Goal: Find specific page/section: Find specific page/section

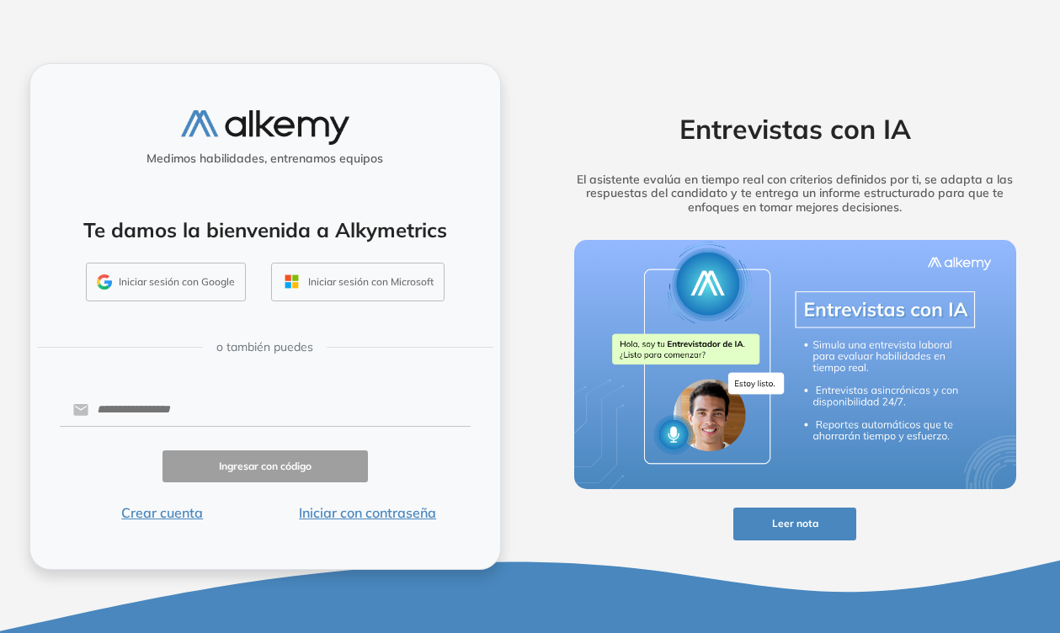
click at [194, 284] on button "Iniciar sesión con Google" at bounding box center [166, 282] width 160 height 39
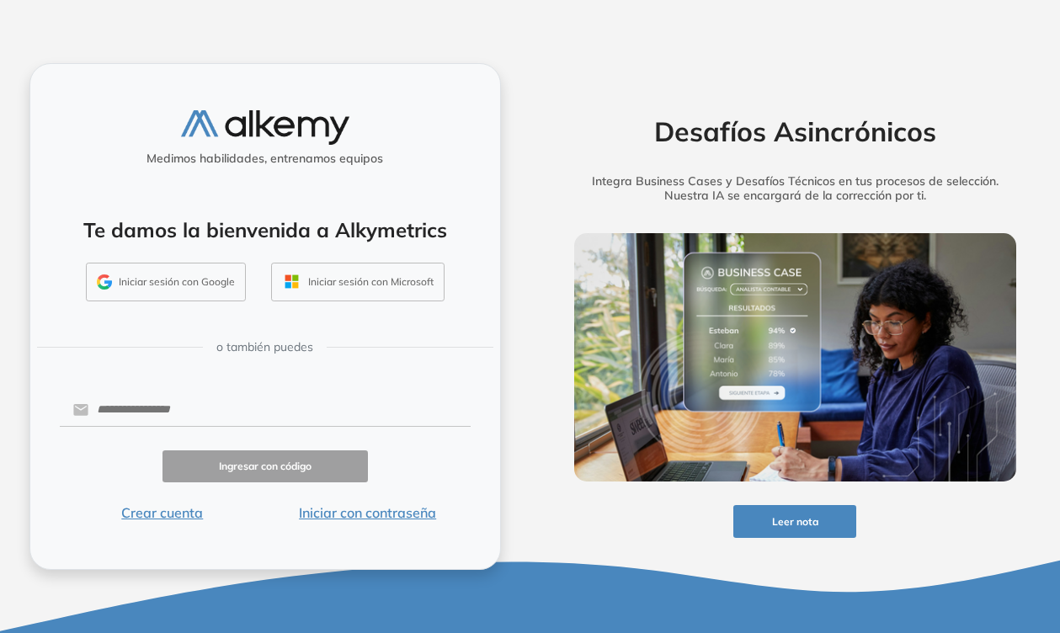
click at [170, 278] on button "Iniciar sesión con Google" at bounding box center [166, 282] width 160 height 39
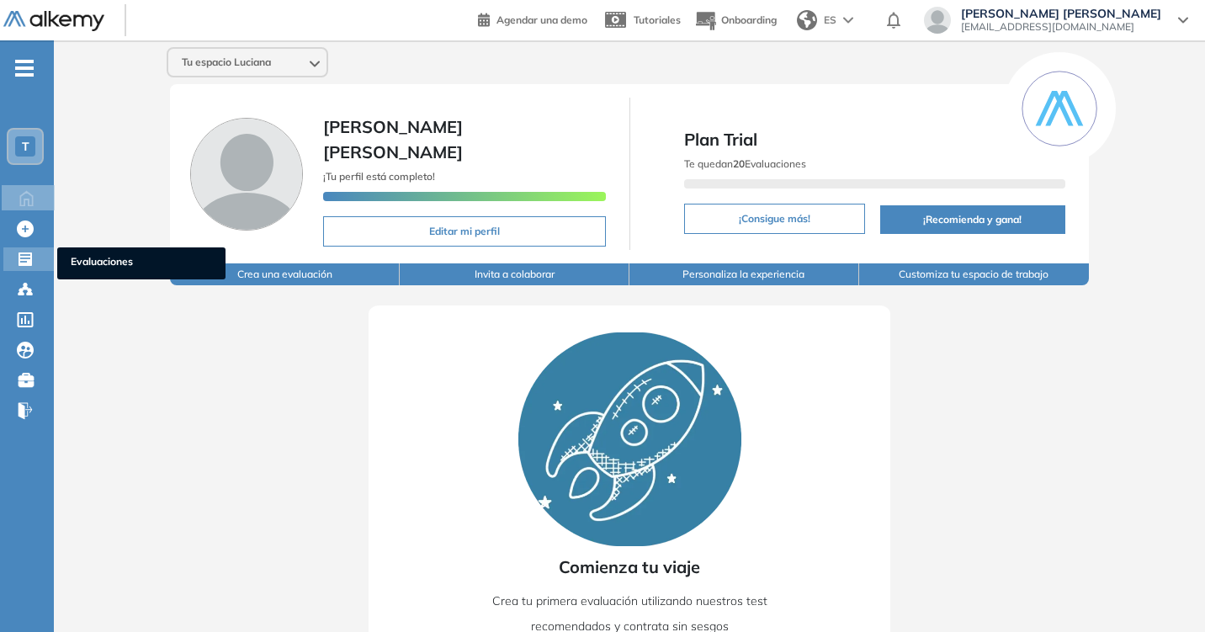
click at [19, 266] on icon at bounding box center [25, 259] width 17 height 17
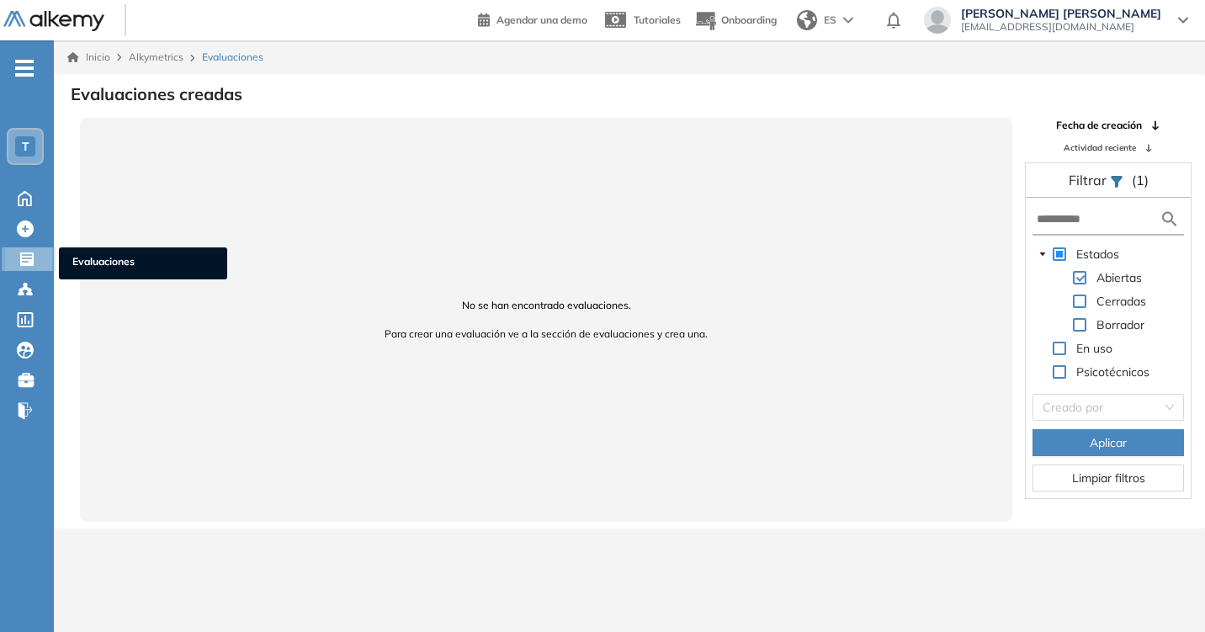
click at [23, 259] on icon at bounding box center [26, 259] width 13 height 13
click at [29, 144] on span "T" at bounding box center [26, 146] width 8 height 13
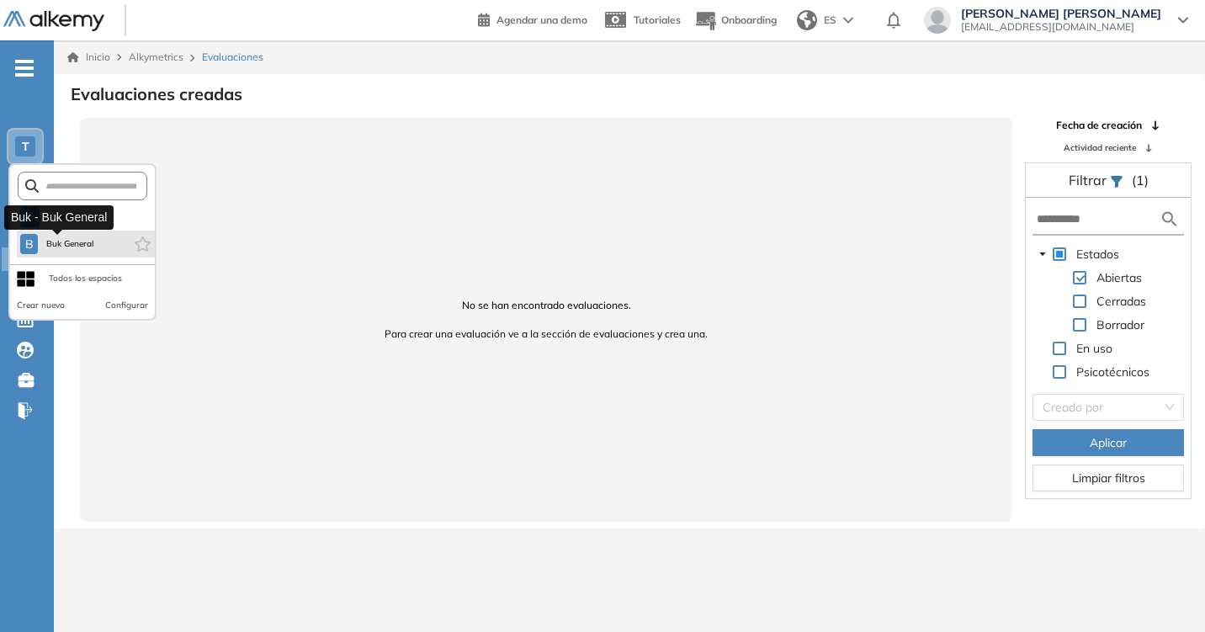
click at [79, 239] on span "Buk General" at bounding box center [70, 243] width 50 height 13
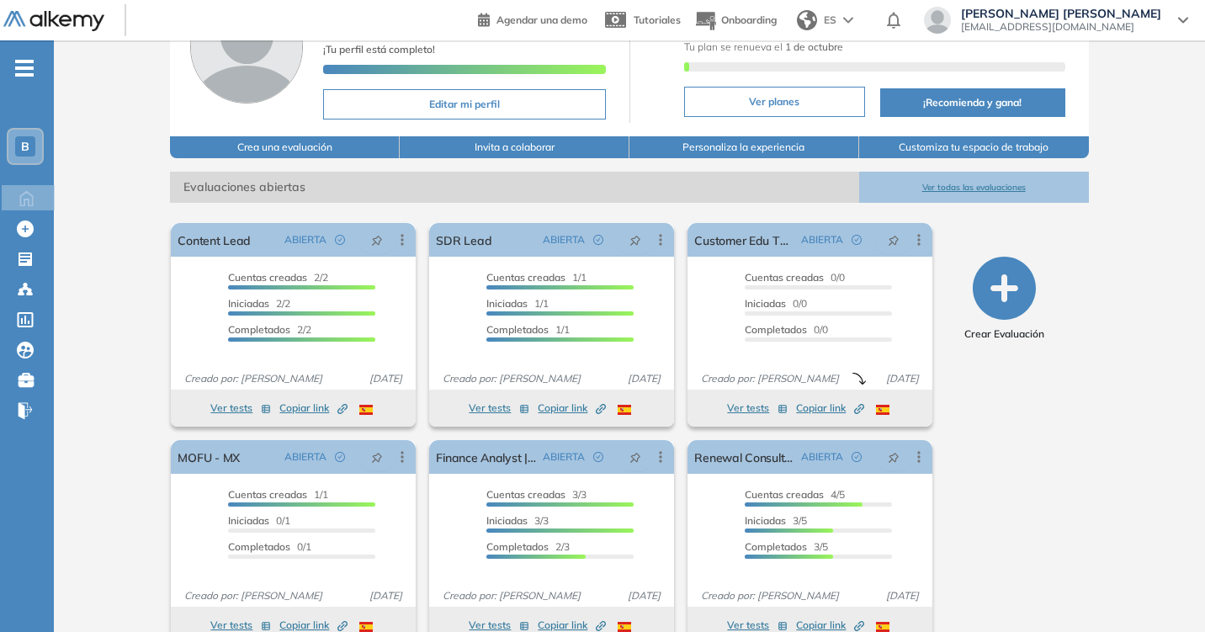
scroll to position [142, 0]
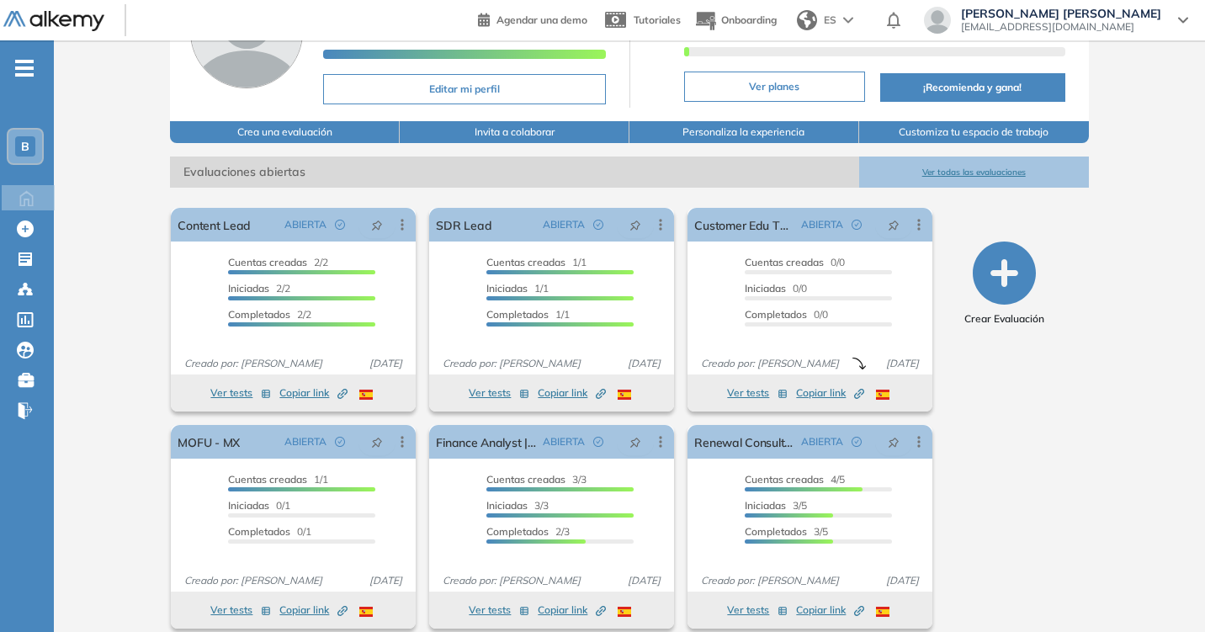
click at [949, 164] on button "Ver todas las evaluaciones" at bounding box center [974, 172] width 230 height 31
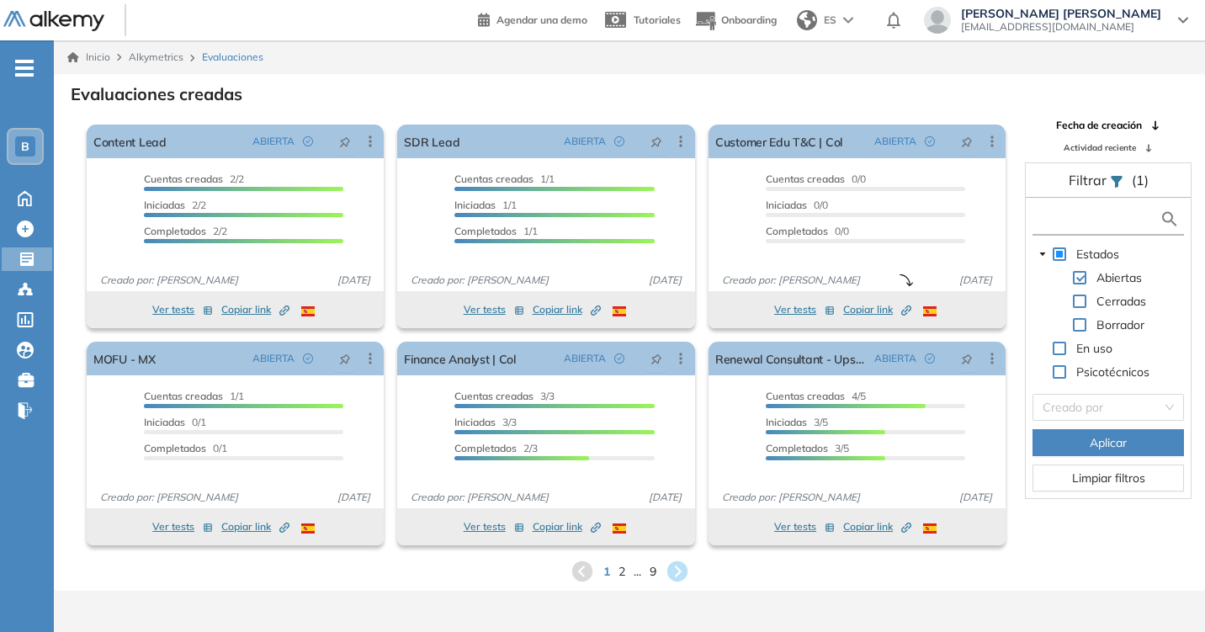
click at [1098, 212] on input "text" at bounding box center [1098, 219] width 123 height 18
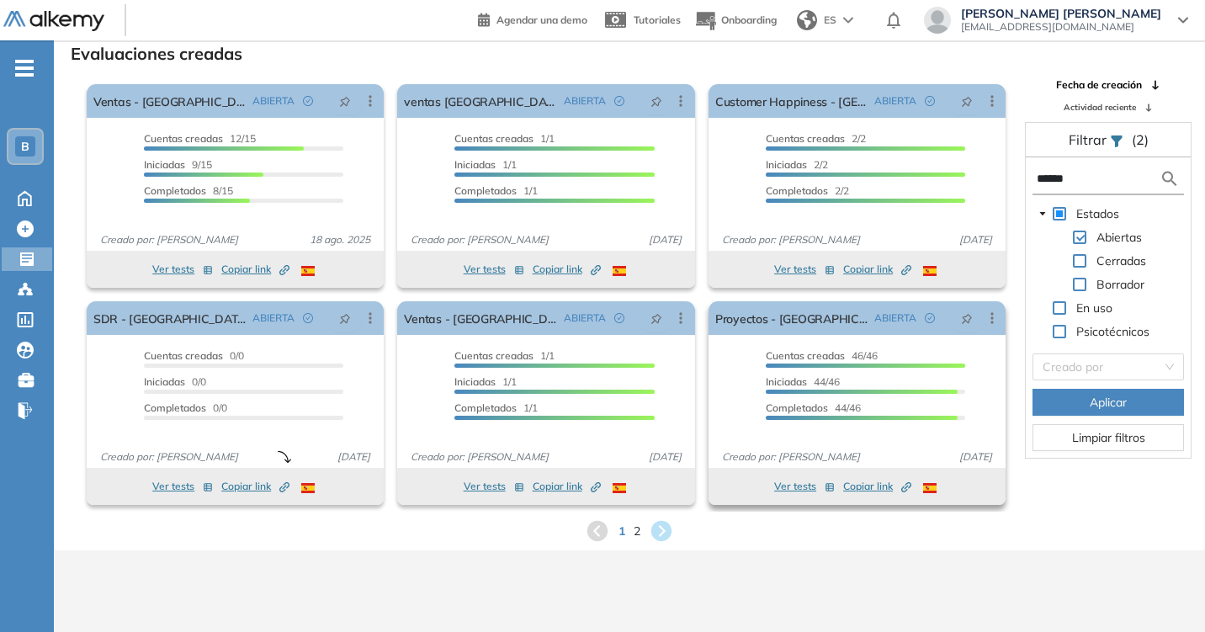
scroll to position [40, 0]
type input "******"
click at [657, 533] on icon at bounding box center [662, 531] width 23 height 23
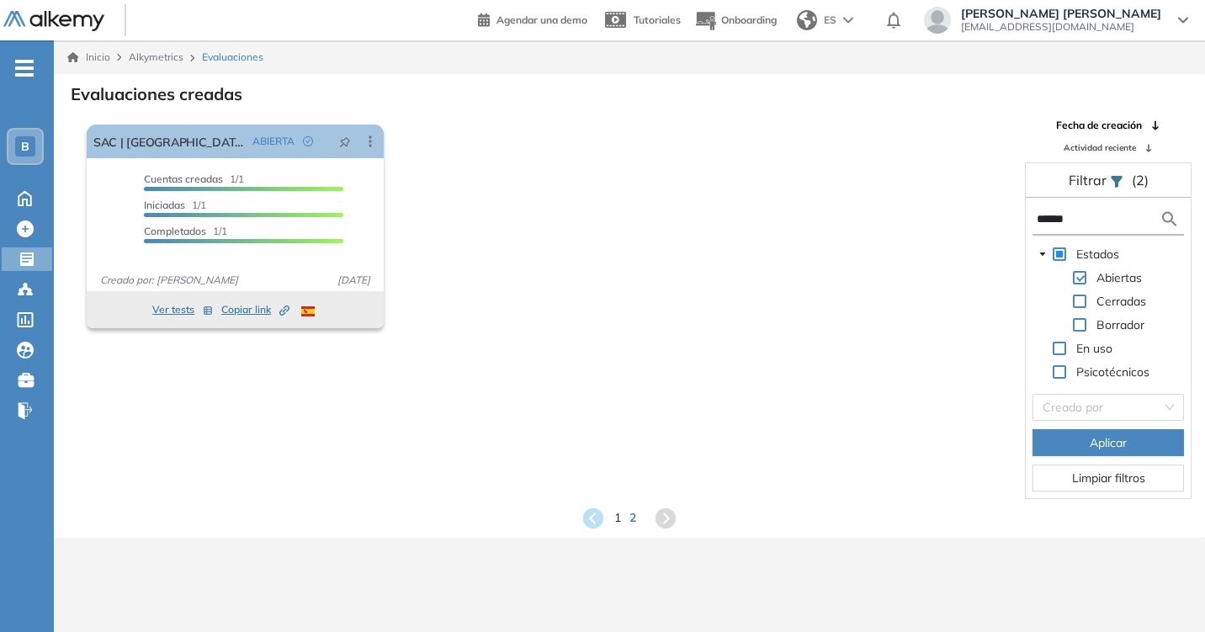
scroll to position [0, 0]
click at [589, 521] on icon at bounding box center [593, 518] width 23 height 23
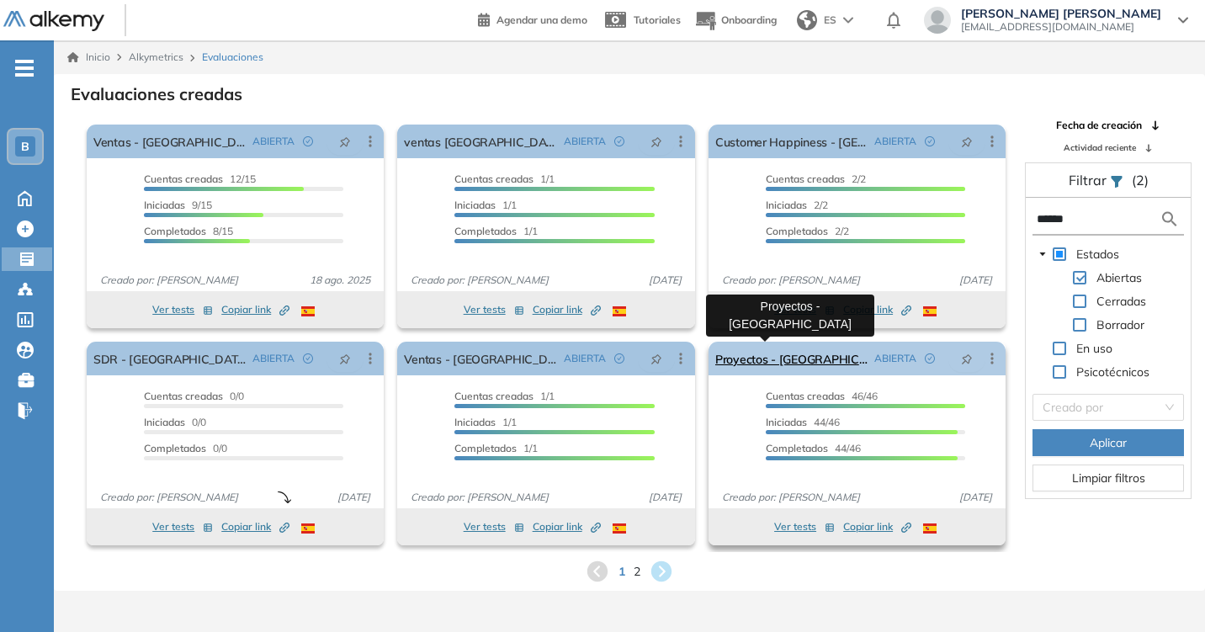
click at [784, 358] on link "Proyectos - [GEOGRAPHIC_DATA]" at bounding box center [791, 359] width 152 height 34
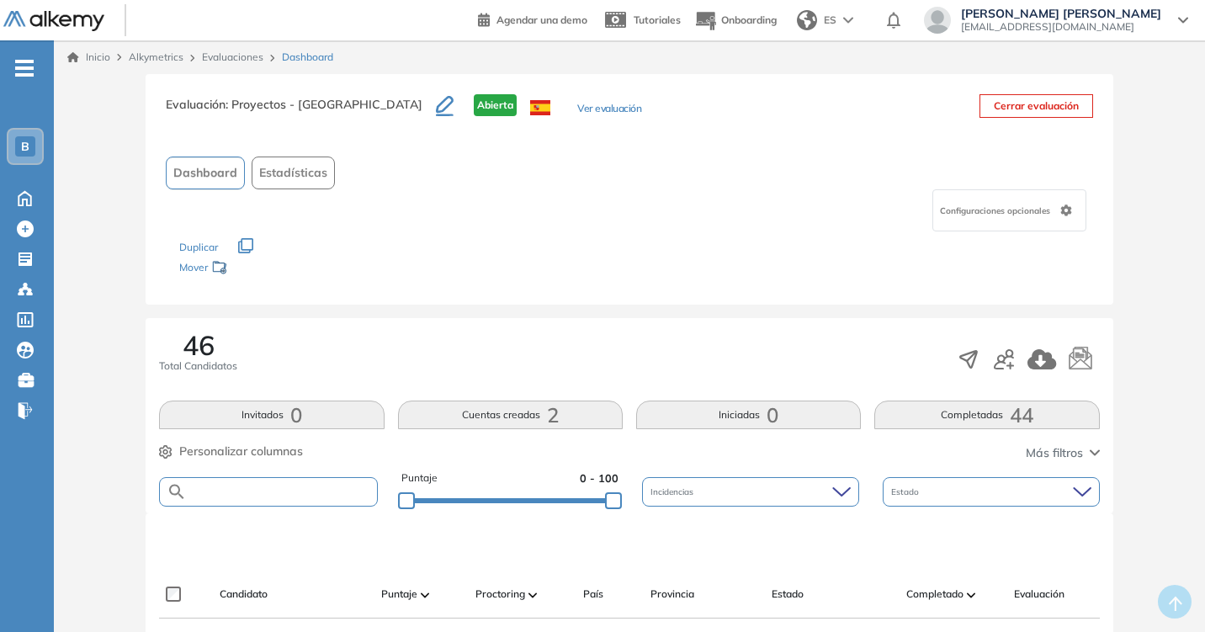
click at [245, 489] on input "text" at bounding box center [281, 492] width 189 height 13
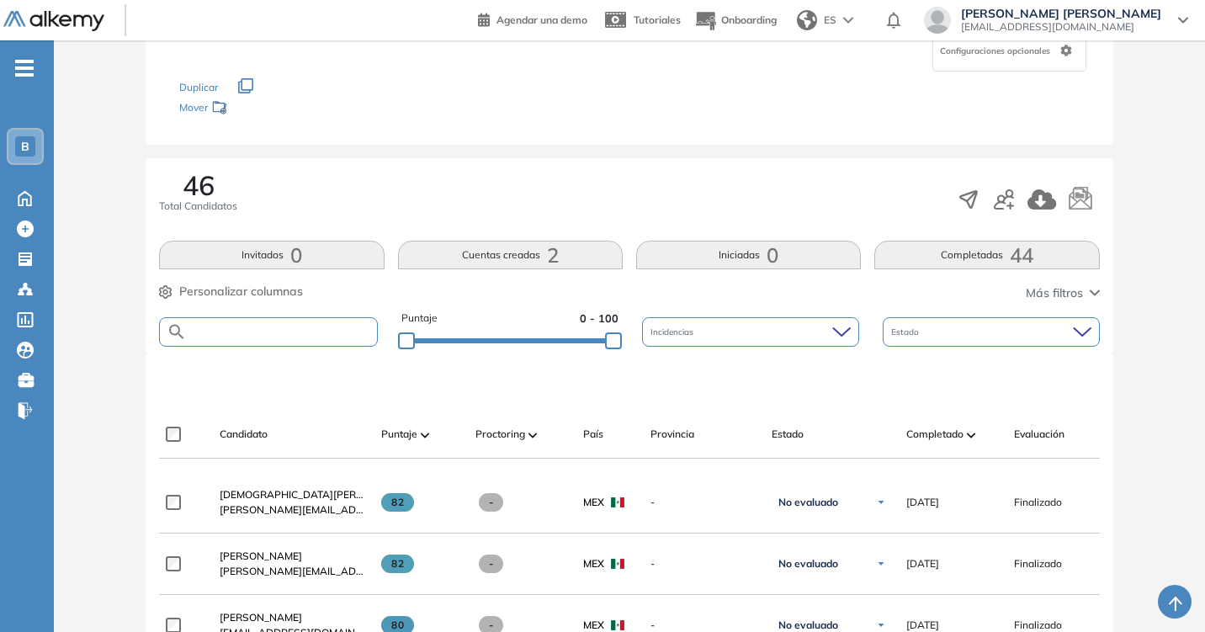
scroll to position [99, 0]
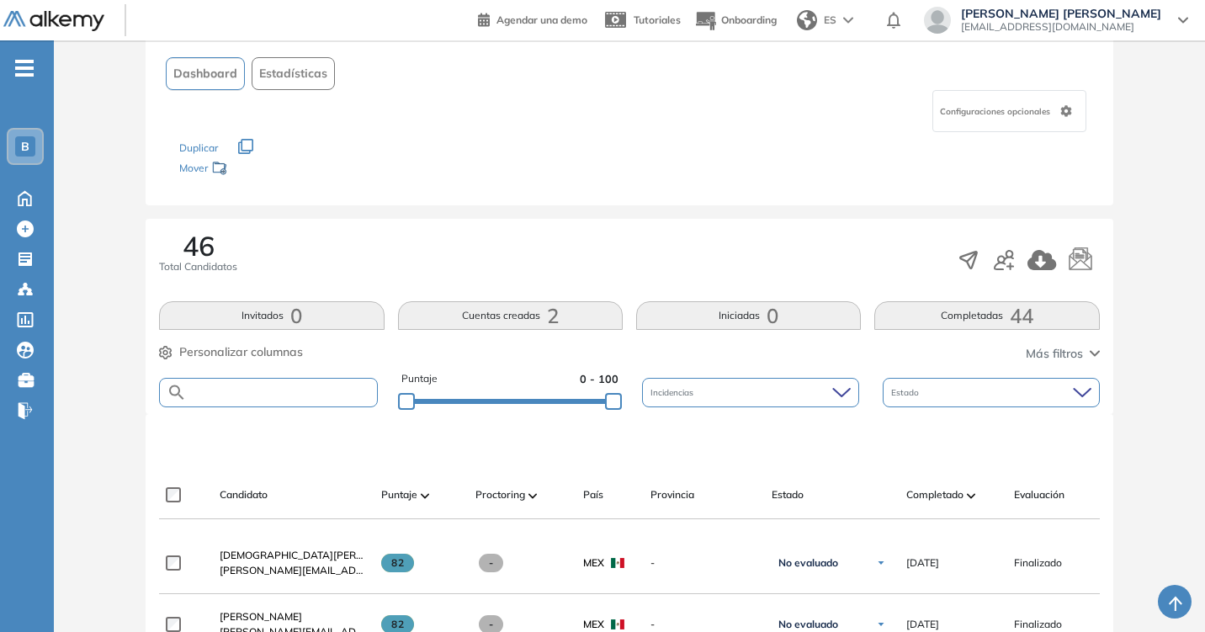
click at [283, 394] on input "text" at bounding box center [281, 392] width 189 height 13
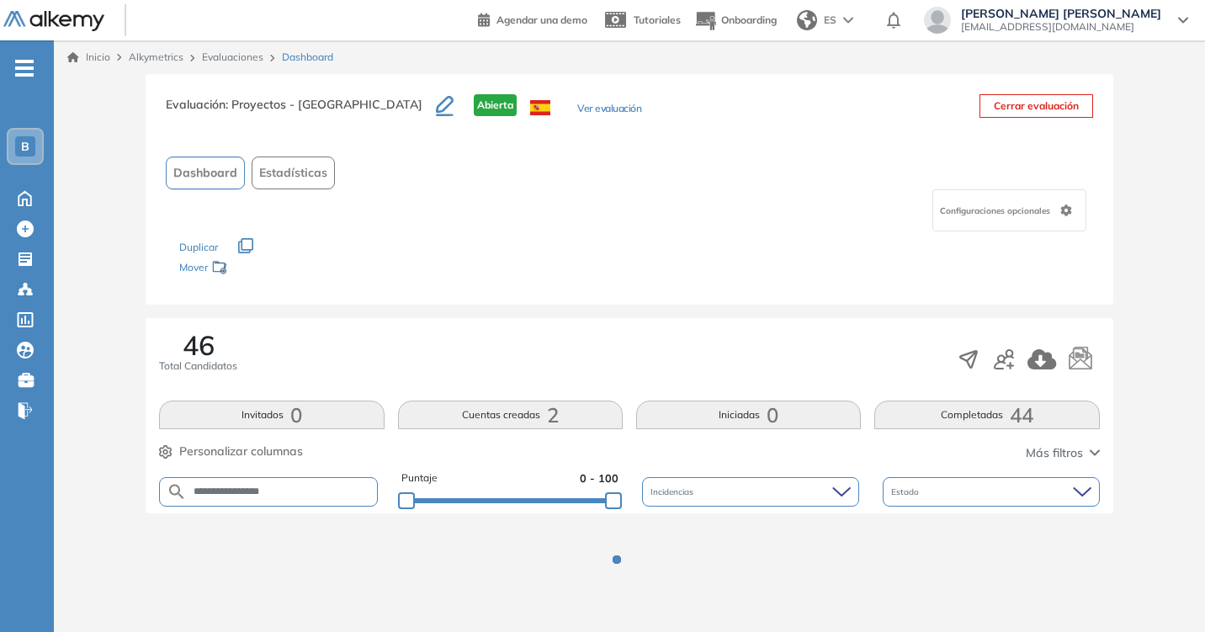
scroll to position [0, 0]
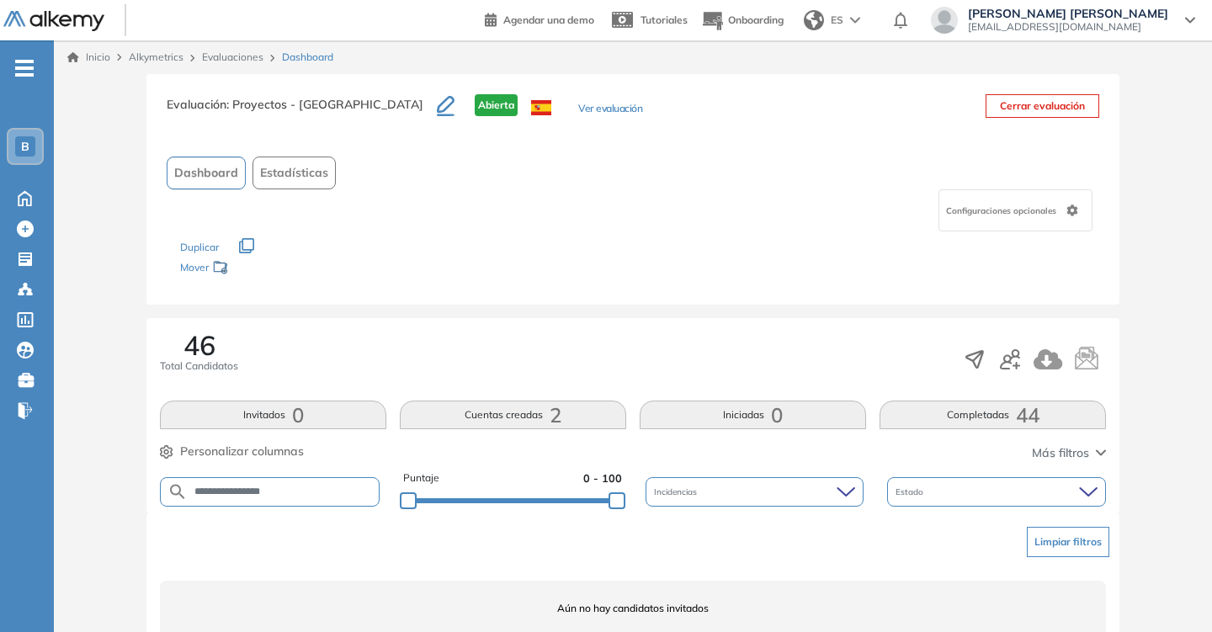
drag, startPoint x: 284, startPoint y: 279, endPoint x: 286, endPoint y: 267, distance: 11.9
click at [286, 267] on div "Mover" at bounding box center [264, 268] width 168 height 31
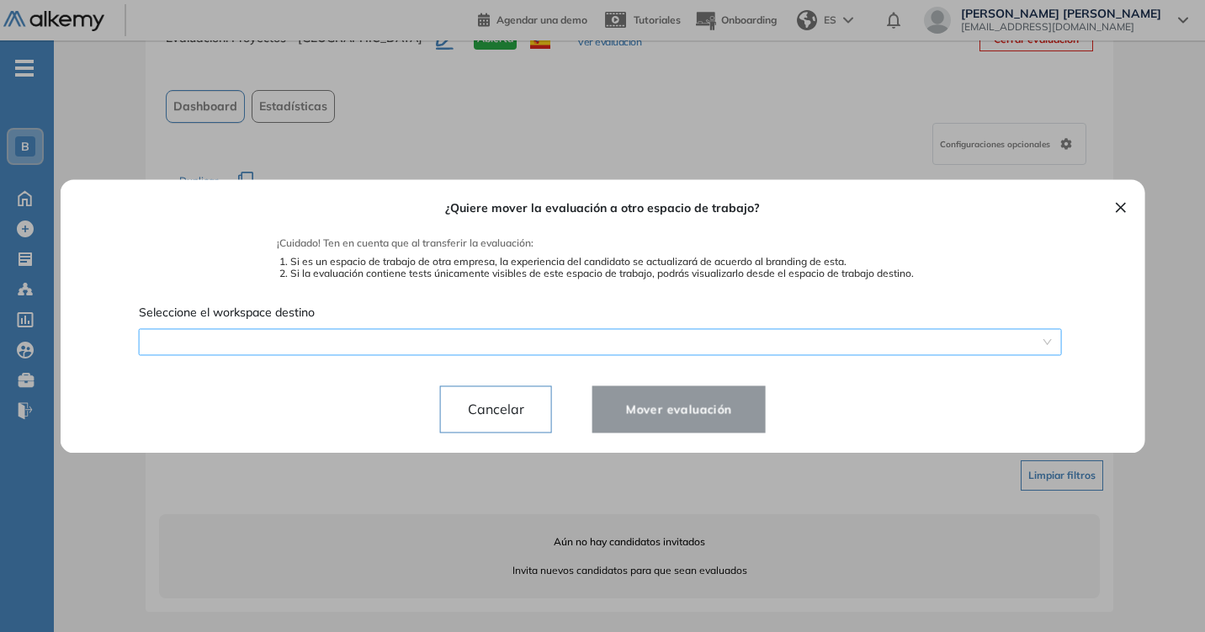
scroll to position [66, 0]
click at [1114, 206] on button "×" at bounding box center [1120, 206] width 13 height 20
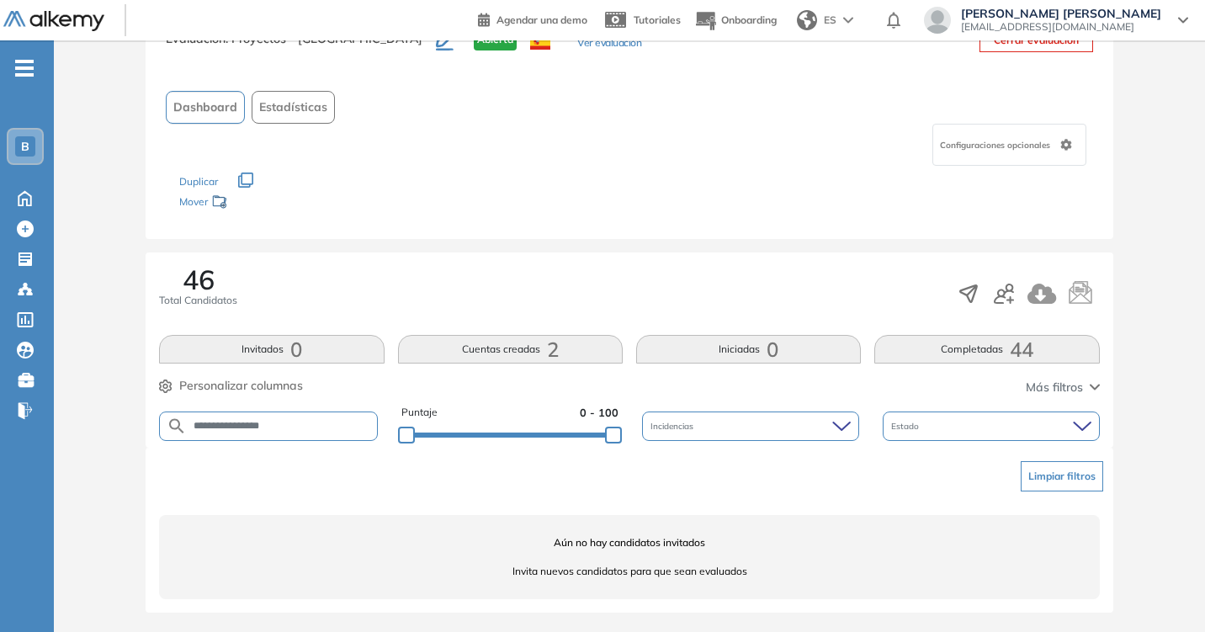
drag, startPoint x: 310, startPoint y: 425, endPoint x: 237, endPoint y: 425, distance: 73.2
click at [237, 425] on input "**********" at bounding box center [281, 426] width 189 height 13
type input "*******"
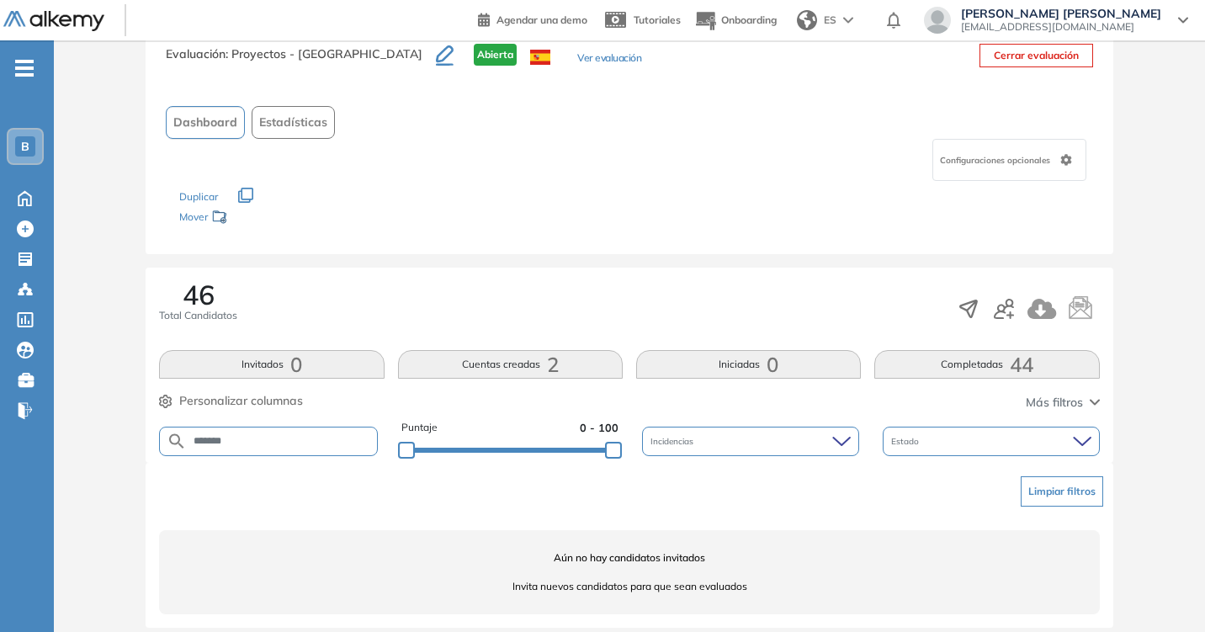
drag, startPoint x: 263, startPoint y: 439, endPoint x: 150, endPoint y: 437, distance: 113.7
click at [150, 437] on div "46 Total Candidatos Invitados 0 Cuentas creadas 2 Iniciadas 0 Completadas 44 Pe…" at bounding box center [629, 365] width 967 height 195
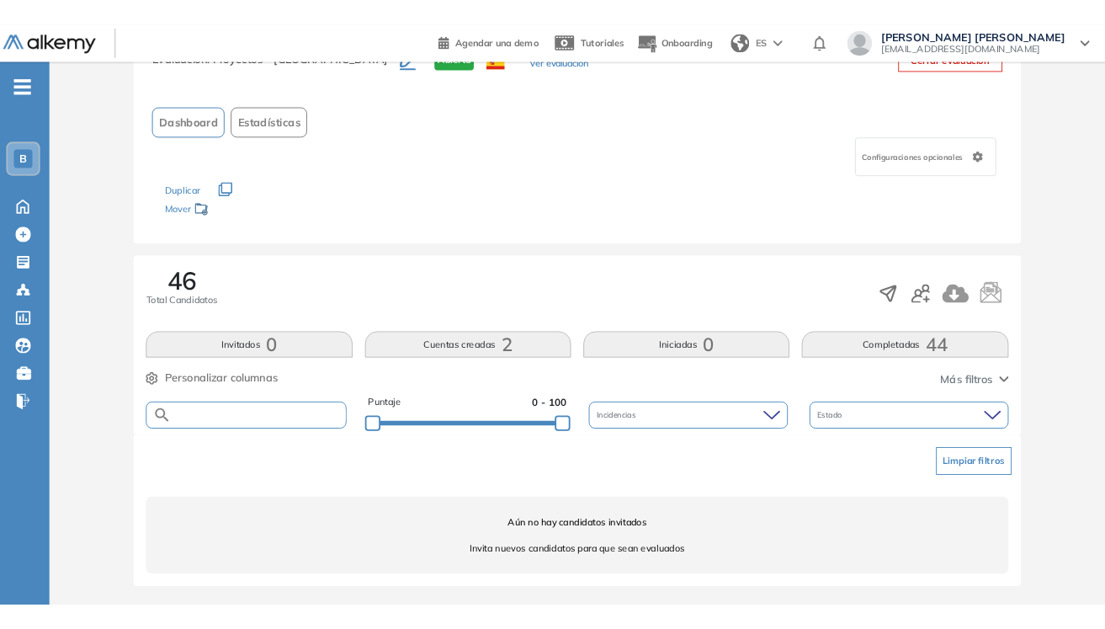
scroll to position [66, 0]
